Goal: Task Accomplishment & Management: Use online tool/utility

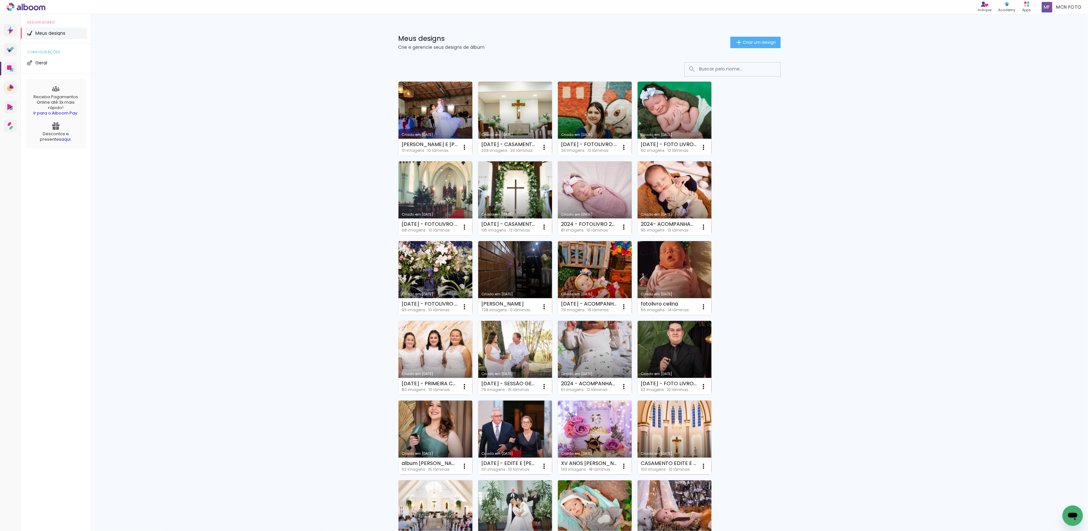
click at [785, 40] on div "Meus designs Crie e gerencie seus designs de álbum Criar um design" at bounding box center [589, 34] width 414 height 41
click at [772, 40] on span "Criar um design" at bounding box center [758, 42] width 33 height 4
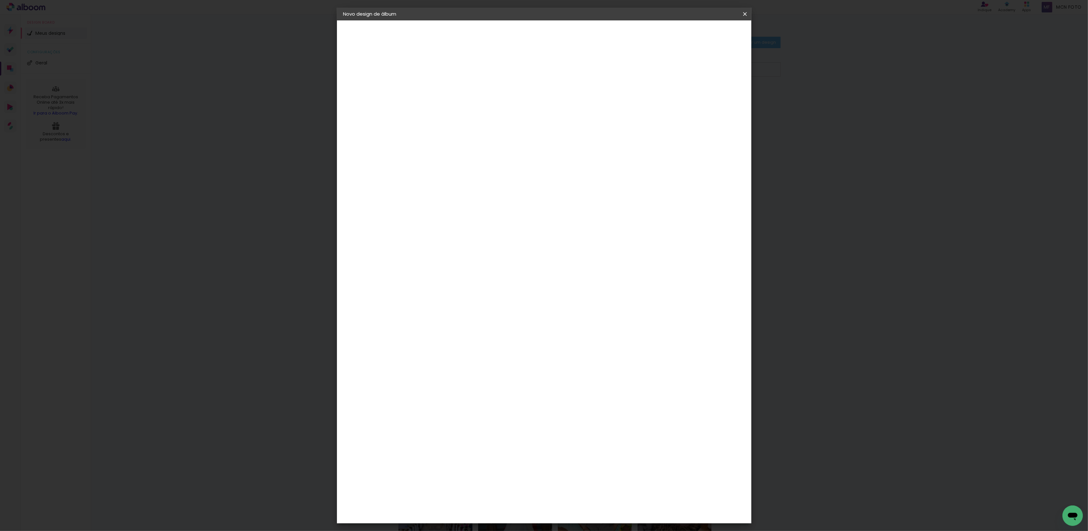
click at [447, 83] on input at bounding box center [447, 86] width 0 height 10
type input "FOTOLIVRO ENCADERNADO - 21X29 - 20 PAGINAS - 400GR- 2019 - [PERSON_NAME]"
type paper-input "FOTOLIVRO ENCADERNADO - 21X29 - 20 PAGINAS - 400GR- 2019 - [PERSON_NAME]"
click at [513, 31] on paper-button "Avançar" at bounding box center [496, 33] width 31 height 11
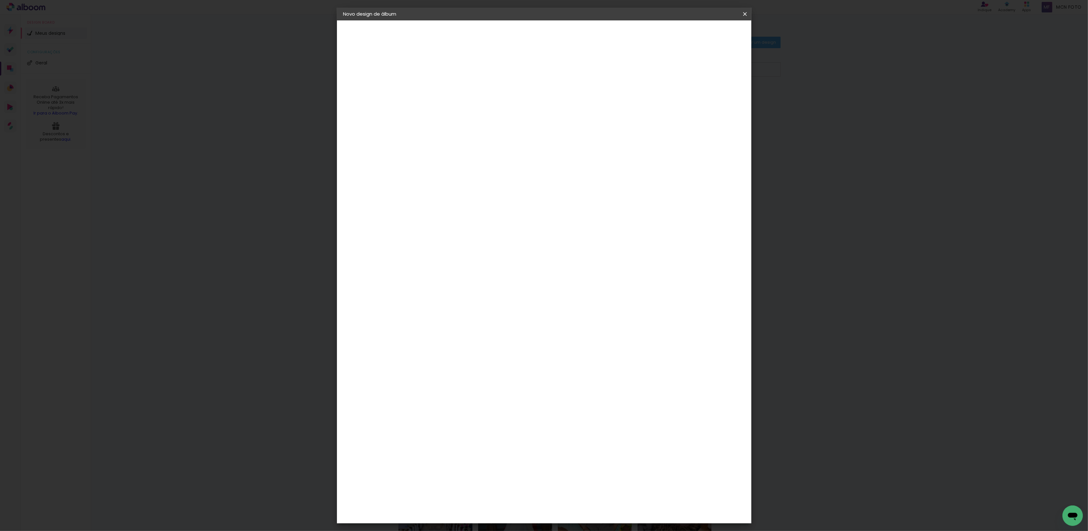
click at [468, 521] on paper-item "Go image" at bounding box center [463, 529] width 69 height 17
click at [0, 0] on slot "Avançar" at bounding box center [0, 0] width 0 height 0
click at [472, 106] on input "text" at bounding box center [459, 111] width 25 height 10
click at [0, 0] on slot "Fastbook 800g" at bounding box center [0, 0] width 0 height 0
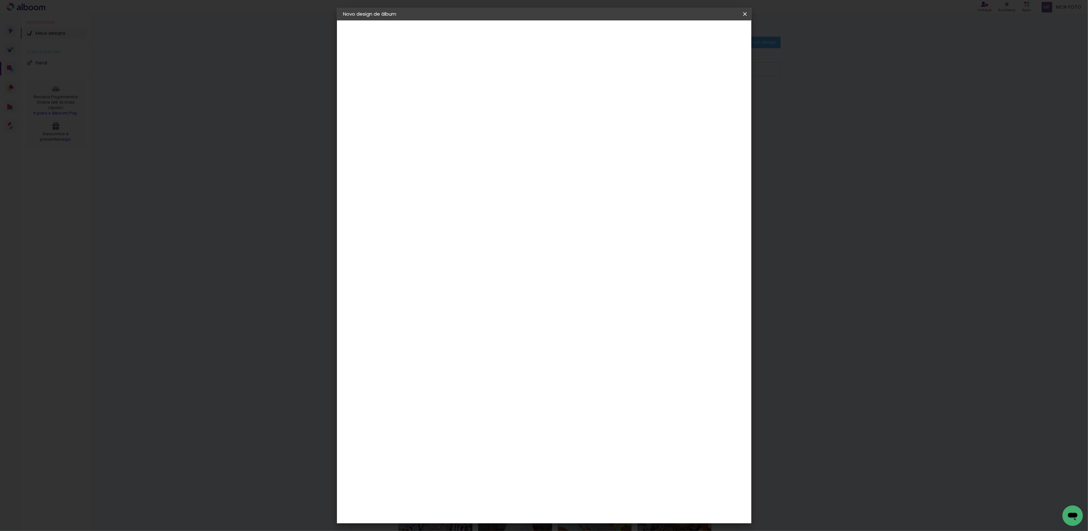
click at [535, 111] on paper-input-container "Linha Fastbook 800g" at bounding box center [490, 105] width 90 height 16
click at [0, 0] on slot "Fastbook 400g" at bounding box center [0, 0] width 0 height 0
type input "Fastbook 400g"
click at [490, 436] on span "20 × 30" at bounding box center [476, 446] width 30 height 21
click at [0, 0] on slot "Avançar" at bounding box center [0, 0] width 0 height 0
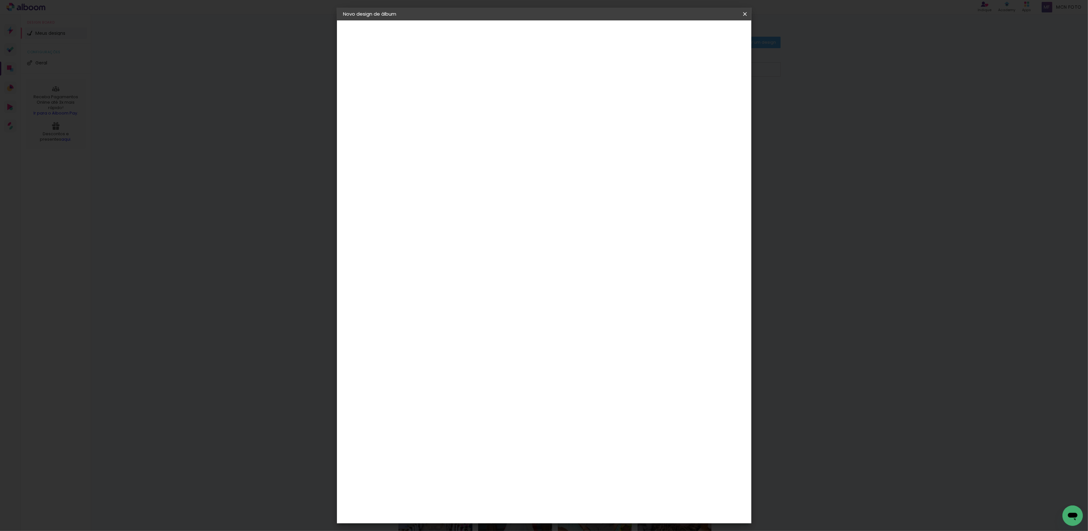
click at [716, 37] on paper-button "Iniciar design" at bounding box center [695, 33] width 42 height 11
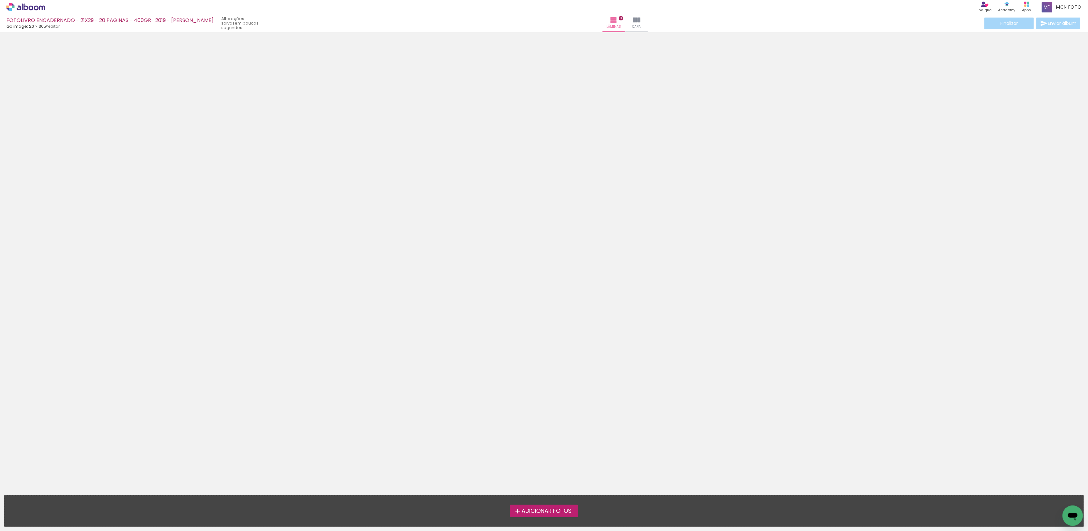
click at [539, 508] on span "Adicionar Fotos" at bounding box center [546, 511] width 50 height 6
click at [0, 0] on input "file" at bounding box center [0, 0] width 0 height 0
